Goal: Use online tool/utility: Utilize a website feature to perform a specific function

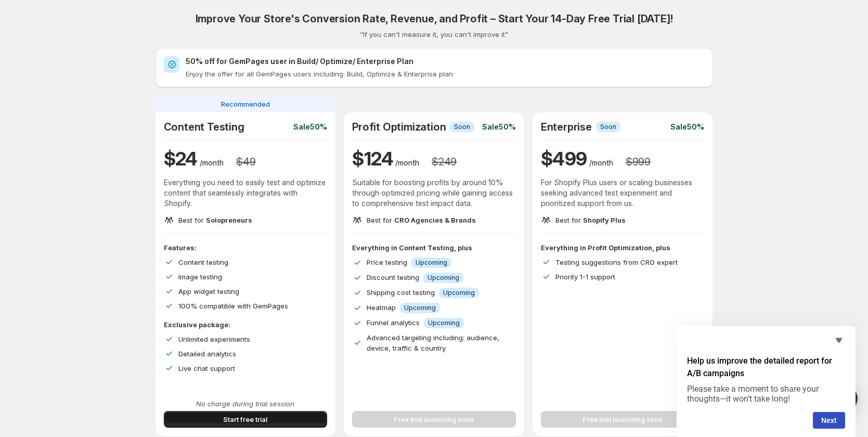
click at [267, 418] on span "Start free trial" at bounding box center [245, 419] width 44 height 10
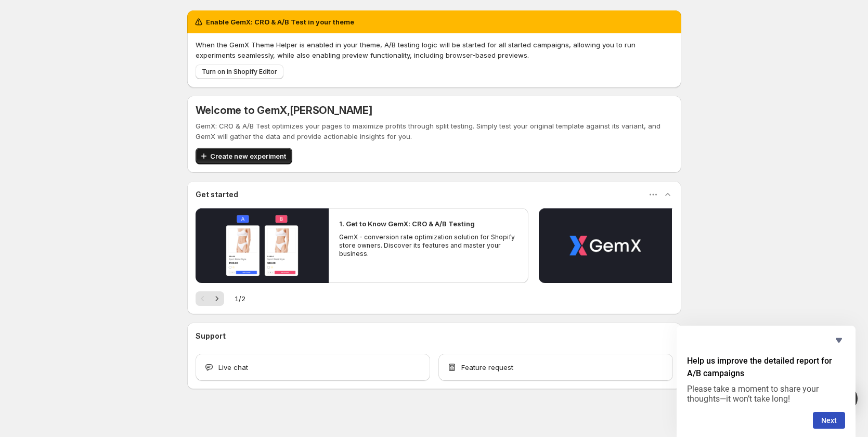
click at [256, 157] on span "Create new experiment" at bounding box center [248, 156] width 76 height 10
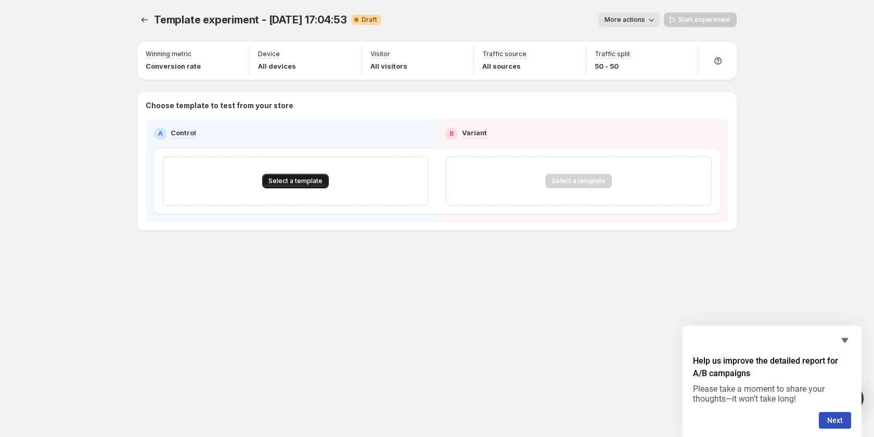
click at [293, 182] on span "Select a template" at bounding box center [295, 181] width 54 height 8
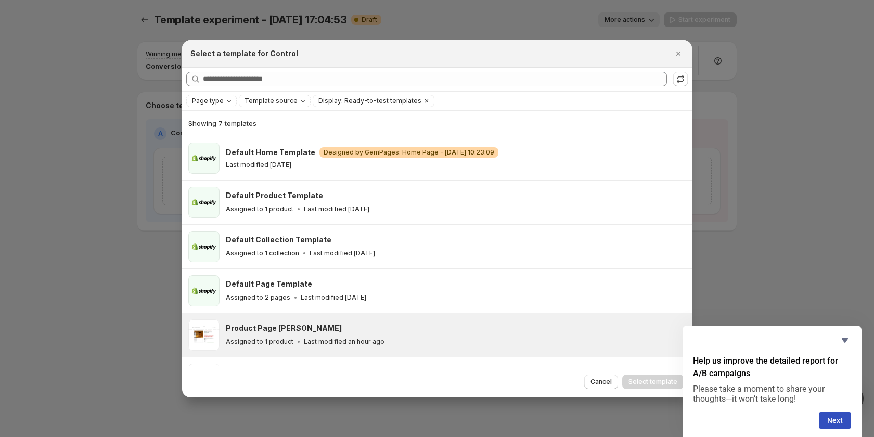
click at [305, 340] on p "Last modified an hour ago" at bounding box center [344, 341] width 81 height 8
click at [653, 384] on span "Select template" at bounding box center [652, 382] width 49 height 8
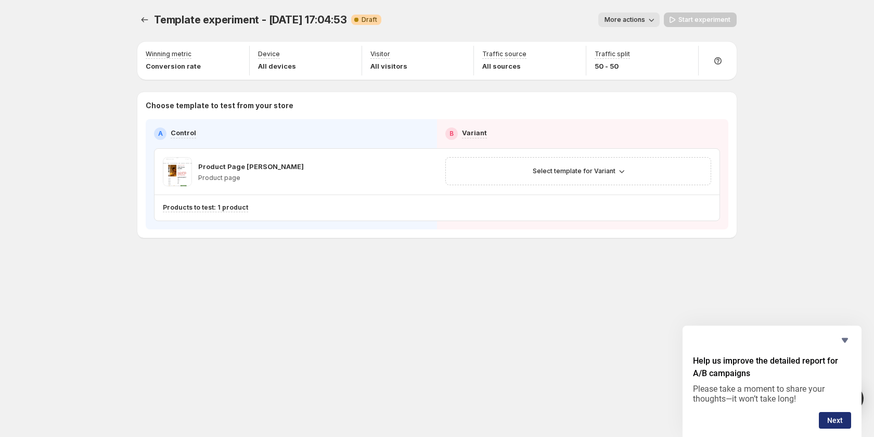
click at [836, 420] on button "Next" at bounding box center [834, 420] width 32 height 17
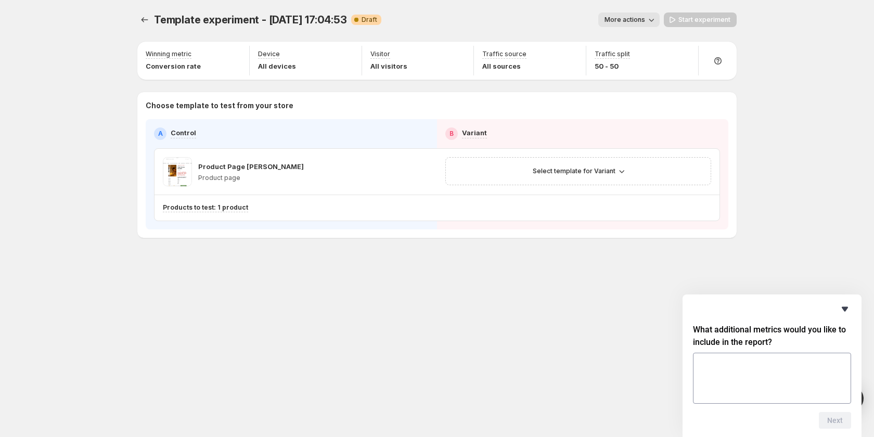
click at [844, 313] on icon "Hide survey" at bounding box center [844, 309] width 12 height 12
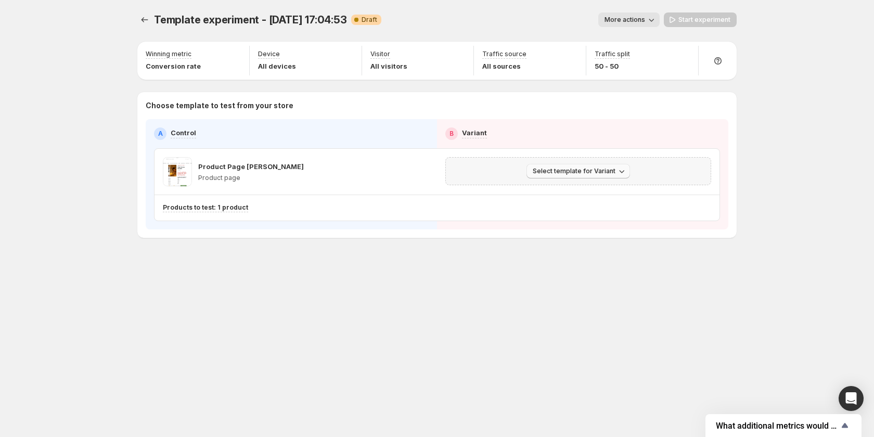
click at [569, 172] on span "Select template for Variant" at bounding box center [573, 171] width 83 height 8
drag, startPoint x: 361, startPoint y: 300, endPoint x: 288, endPoint y: 268, distance: 79.7
click at [361, 300] on div "Template experiment - [DATE] 17:04:53. This page is ready Template experiment -…" at bounding box center [437, 218] width 624 height 437
